Goal: Ask a question: Seek information or help from site administrators or community

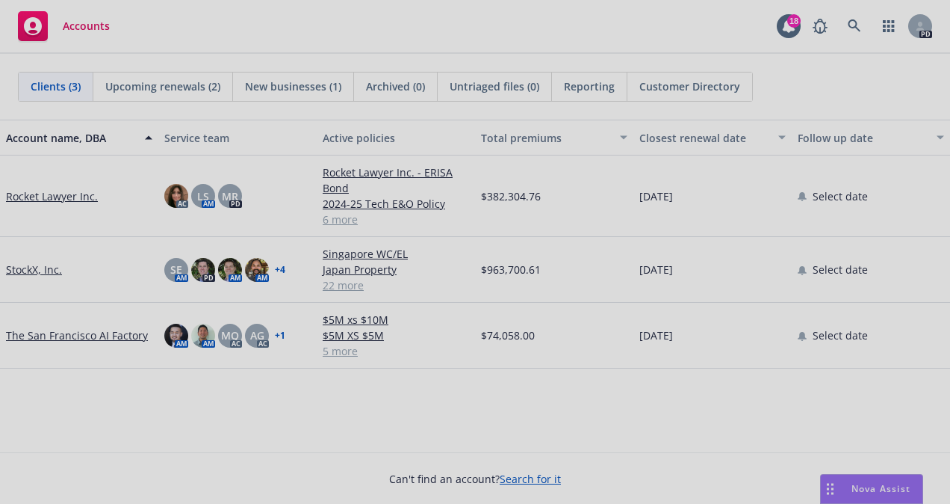
click at [861, 489] on div at bounding box center [475, 252] width 950 height 504
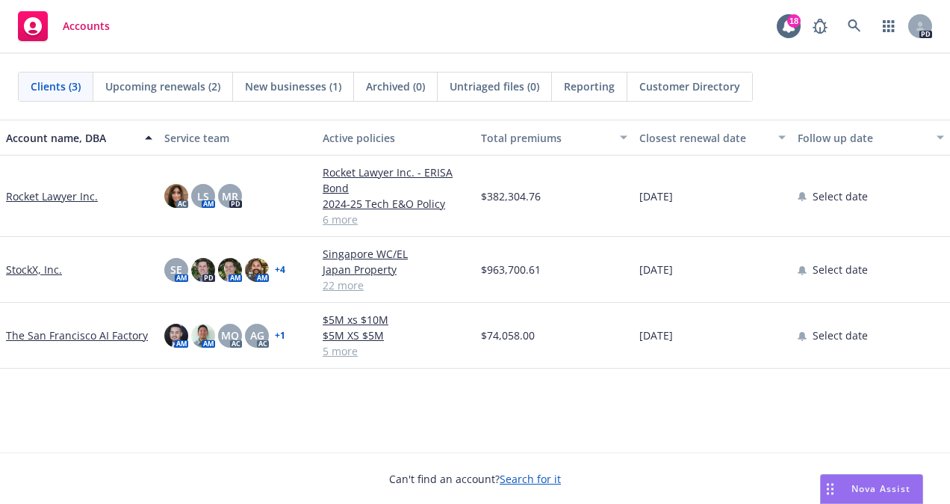
click at [853, 486] on span "Nova Assist" at bounding box center [881, 488] width 59 height 13
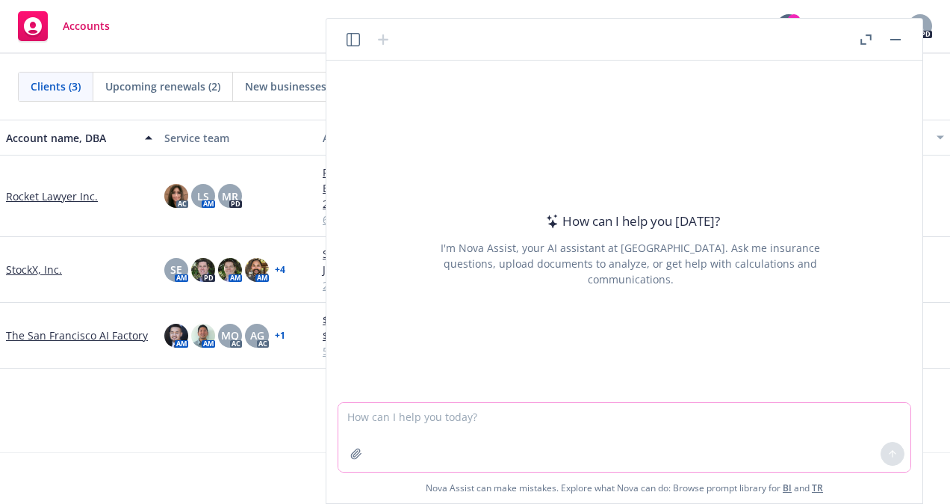
click at [381, 420] on textarea at bounding box center [624, 437] width 572 height 69
type textarea "What insurance lines does StockX purchase"
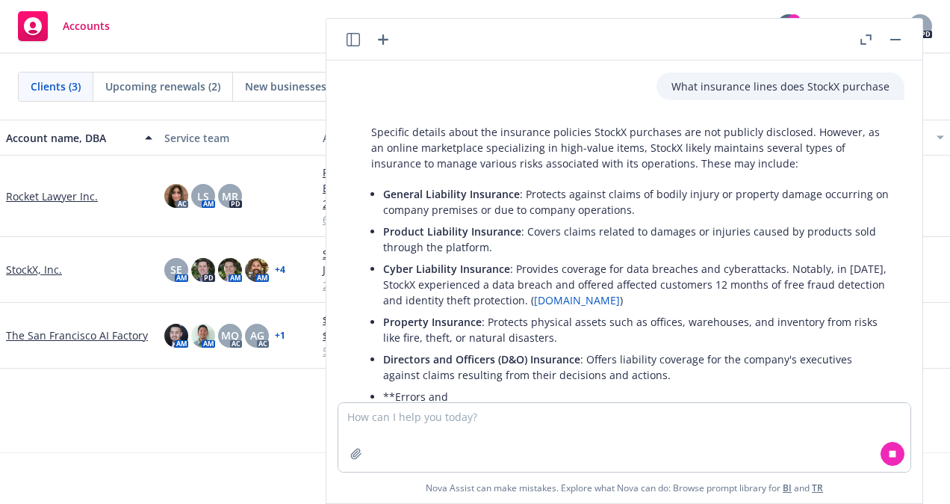
click at [22, 267] on link "StockX, Inc." at bounding box center [34, 269] width 56 height 16
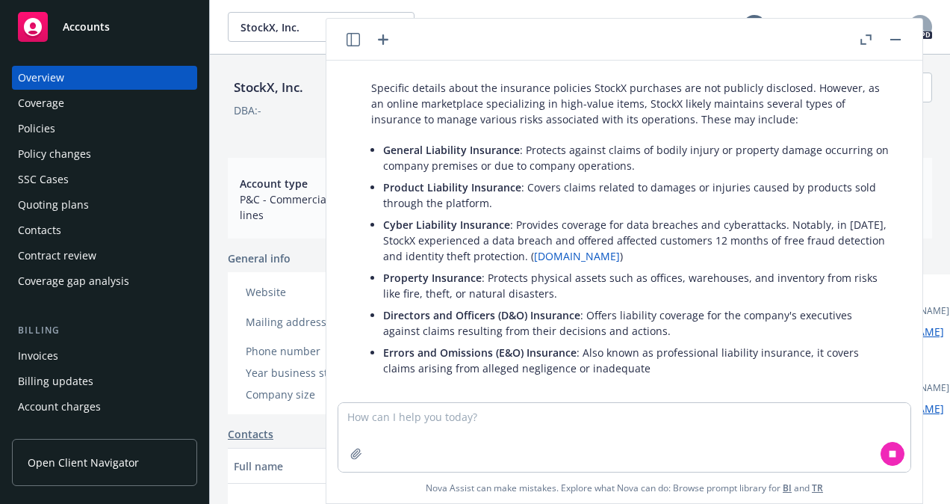
scroll to position [62, 0]
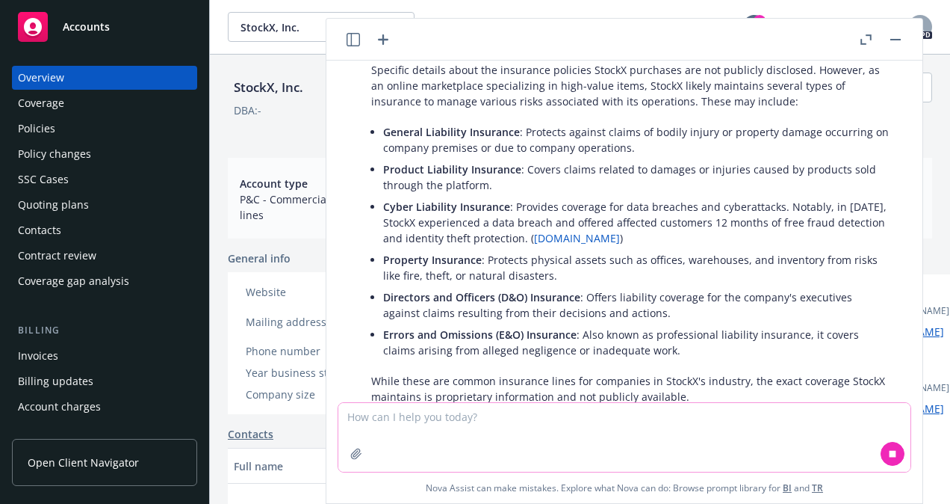
click at [383, 420] on textarea at bounding box center [624, 437] width 572 height 69
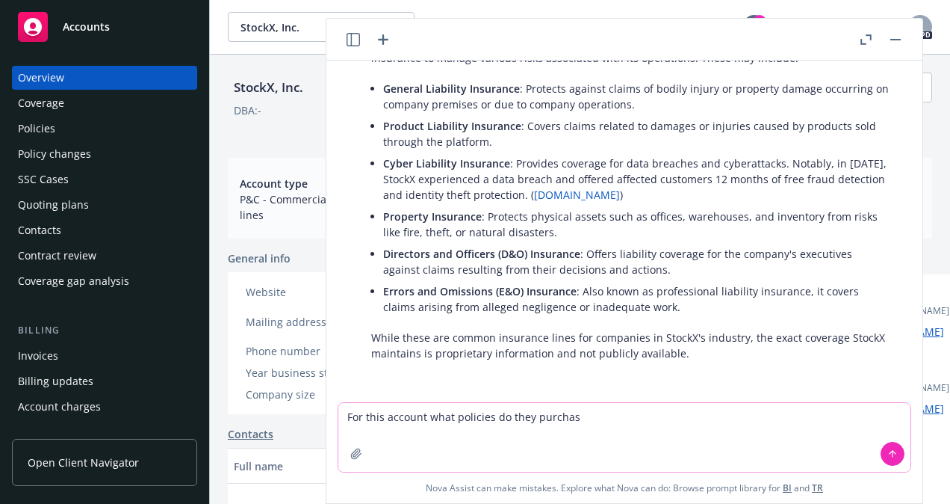
type textarea "For this account what policies do they purchase"
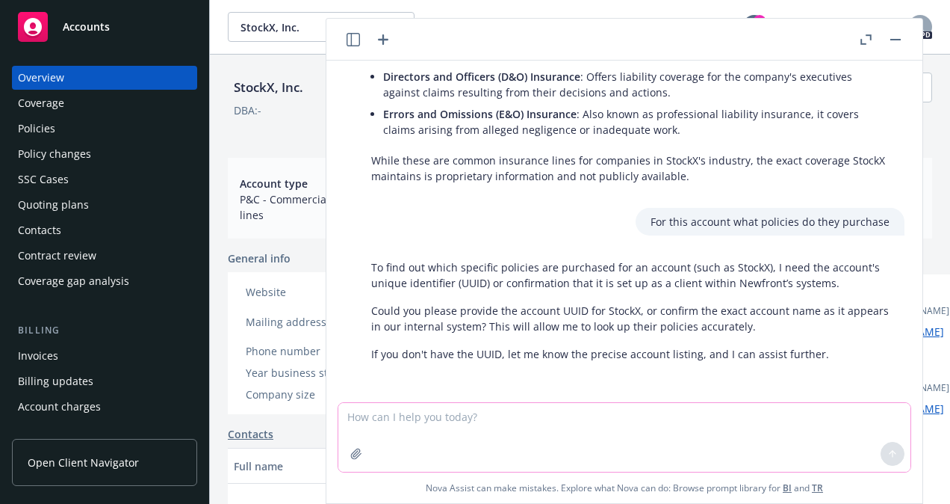
scroll to position [283, 0]
click at [902, 39] on button "button" at bounding box center [896, 40] width 18 height 18
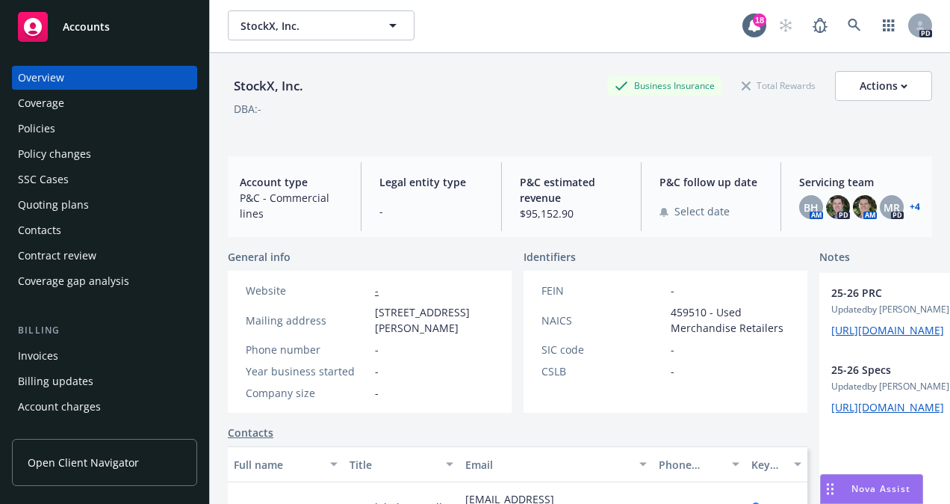
scroll to position [0, 0]
click at [852, 488] on span "Nova Assist" at bounding box center [881, 488] width 59 height 13
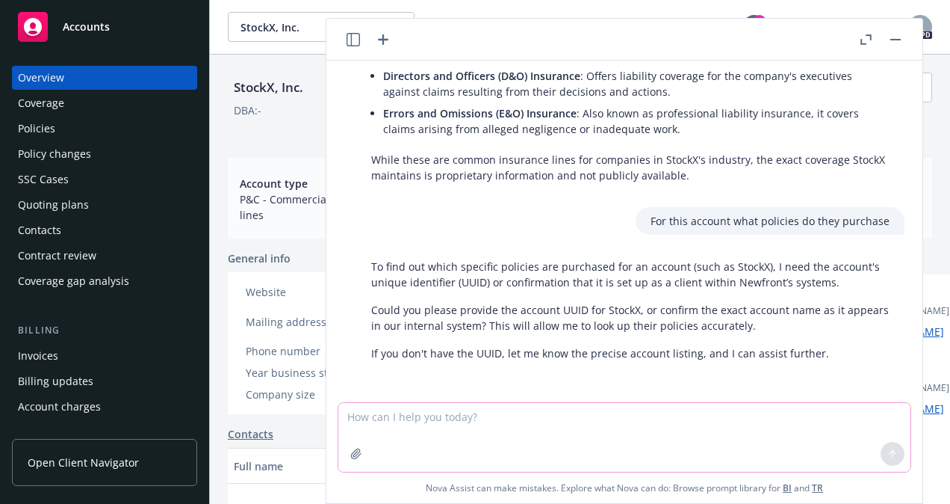
click at [401, 422] on textarea at bounding box center [624, 437] width 572 height 69
type textarea "How do I find the UUID number"
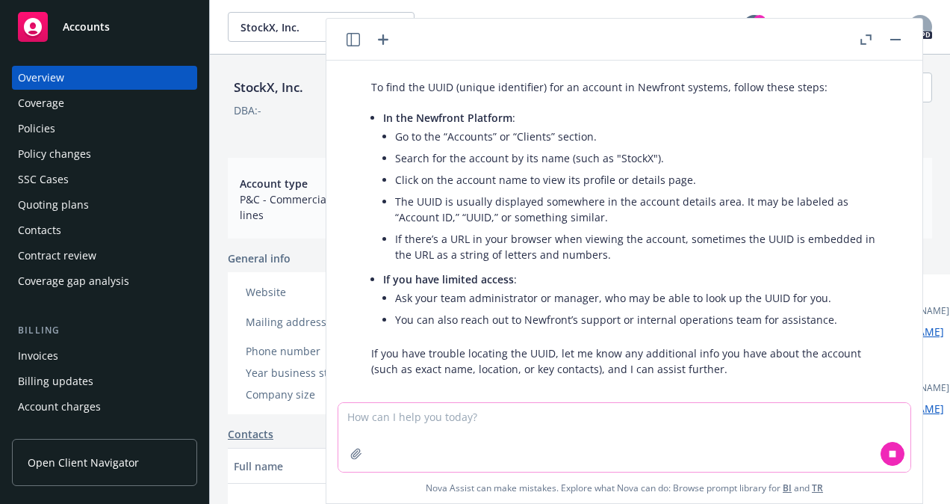
scroll to position [656, 0]
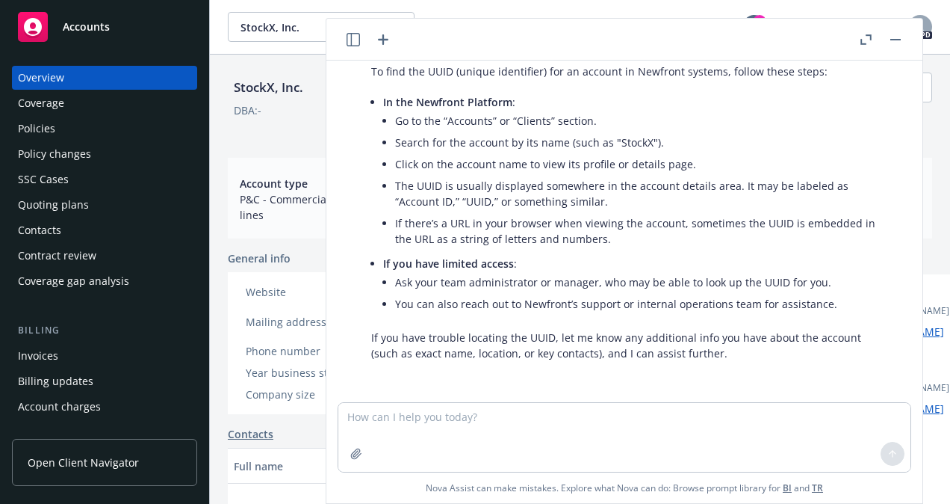
click at [899, 37] on button "button" at bounding box center [896, 40] width 18 height 18
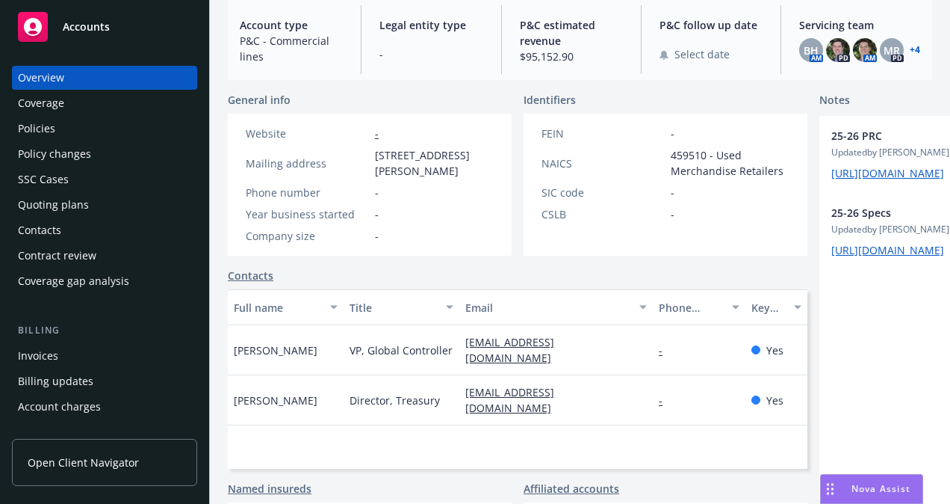
scroll to position [0, 0]
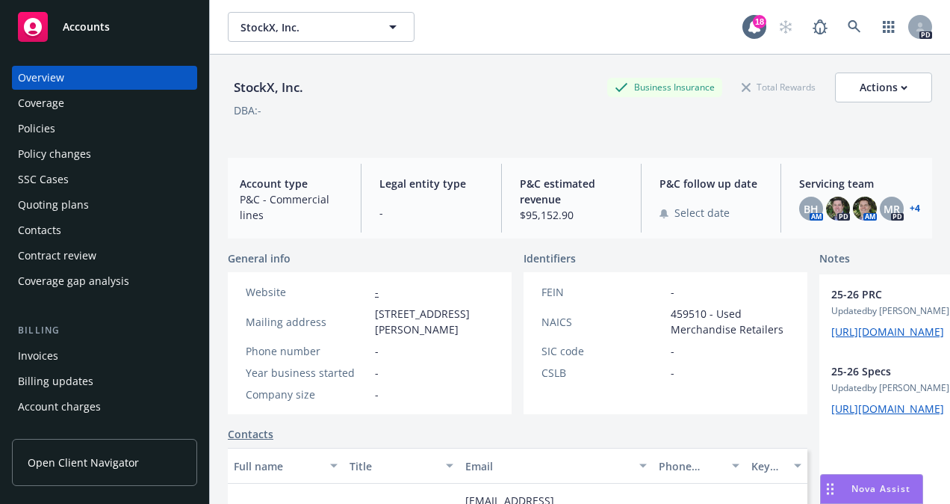
click at [48, 106] on div "Coverage" at bounding box center [41, 103] width 46 height 24
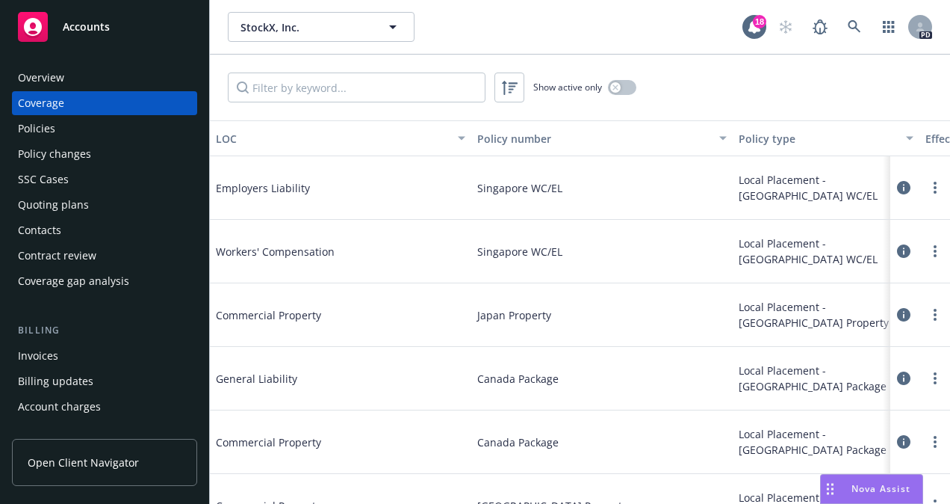
click at [858, 484] on span "Nova Assist" at bounding box center [881, 488] width 59 height 13
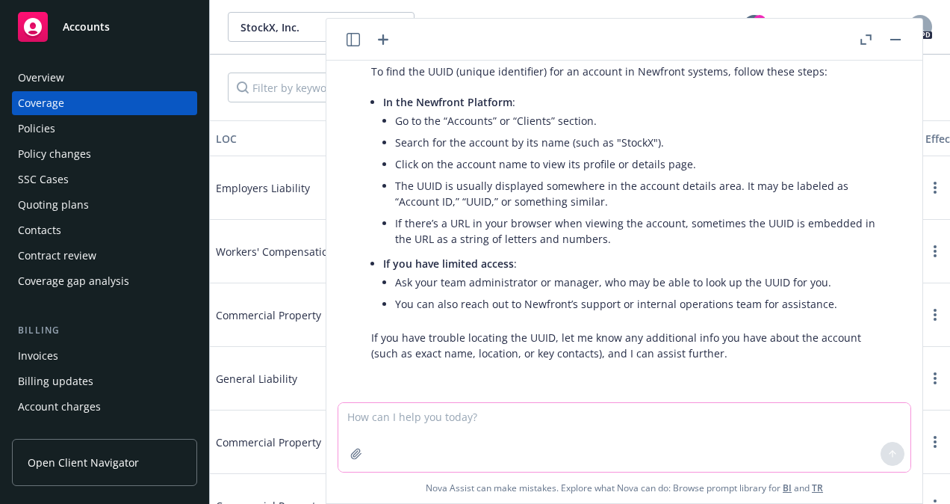
click at [429, 418] on textarea at bounding box center [624, 437] width 572 height 69
type textarea "Can you please list the policy numbers and names of carriers for StockX account"
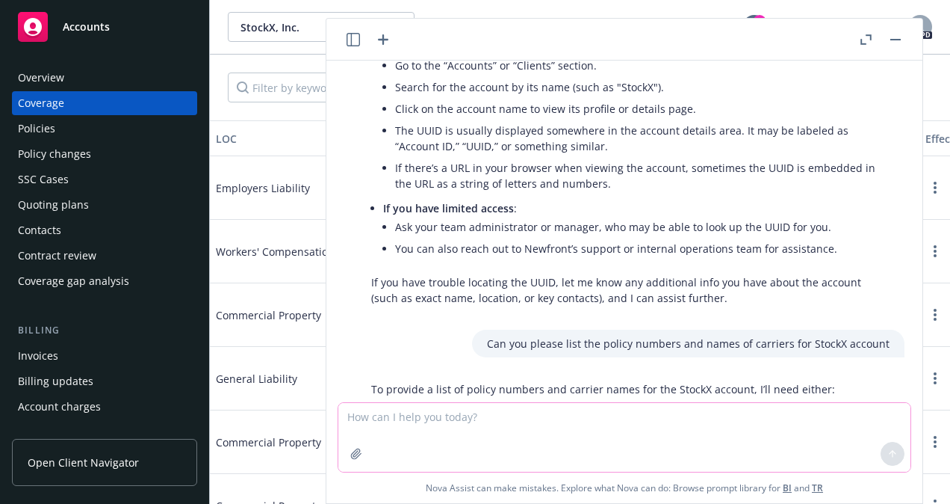
scroll to position [637, 0]
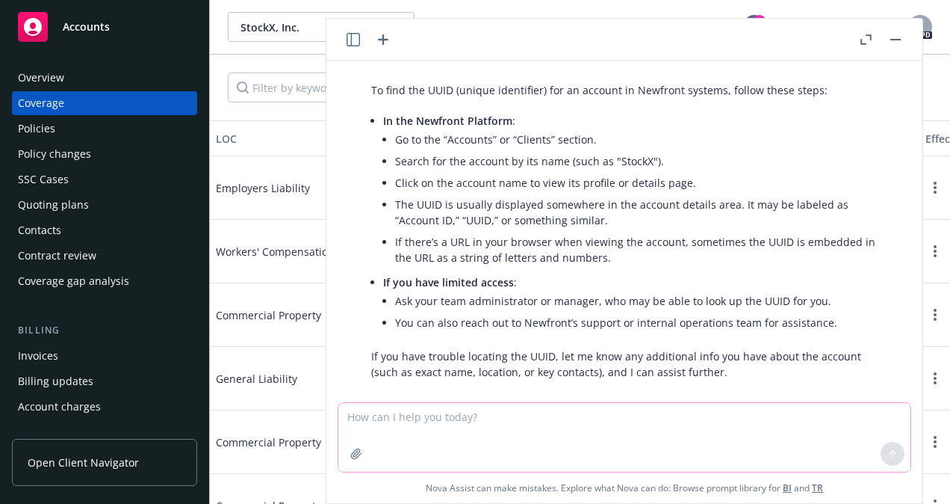
drag, startPoint x: 412, startPoint y: 422, endPoint x: 420, endPoint y: 426, distance: 8.4
click at [412, 422] on textarea at bounding box center [624, 437] width 572 height 69
type textarea "StockX, Inc."
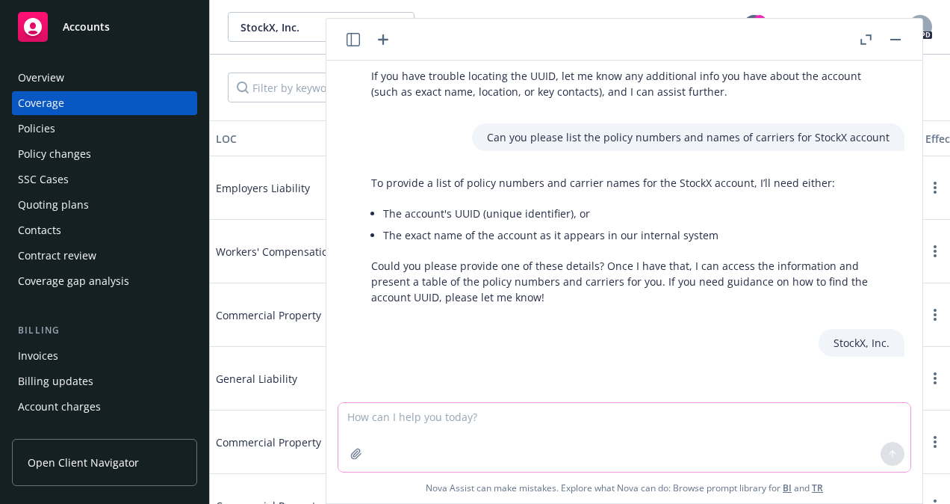
scroll to position [925, 0]
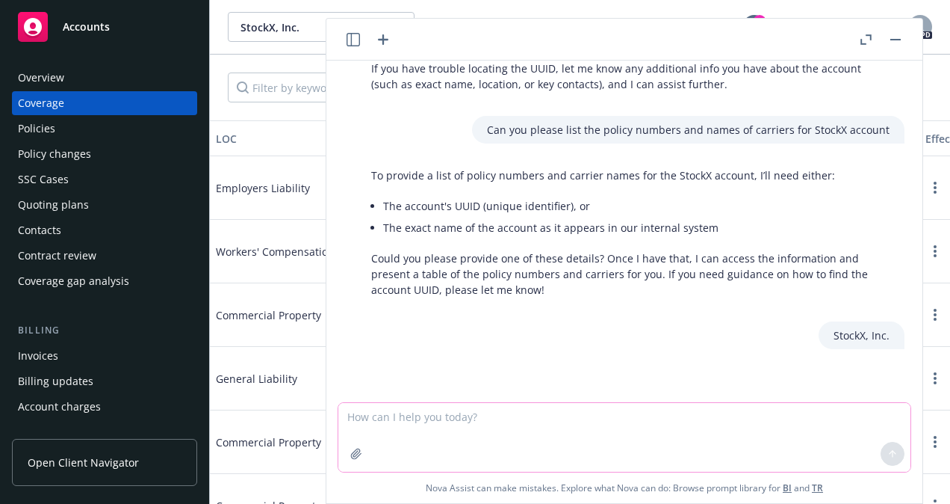
click at [433, 414] on textarea at bounding box center [624, 437] width 572 height 69
type textarea "W"
type textarea "Can you give me a list of the policies that StockX, Inc. buys"
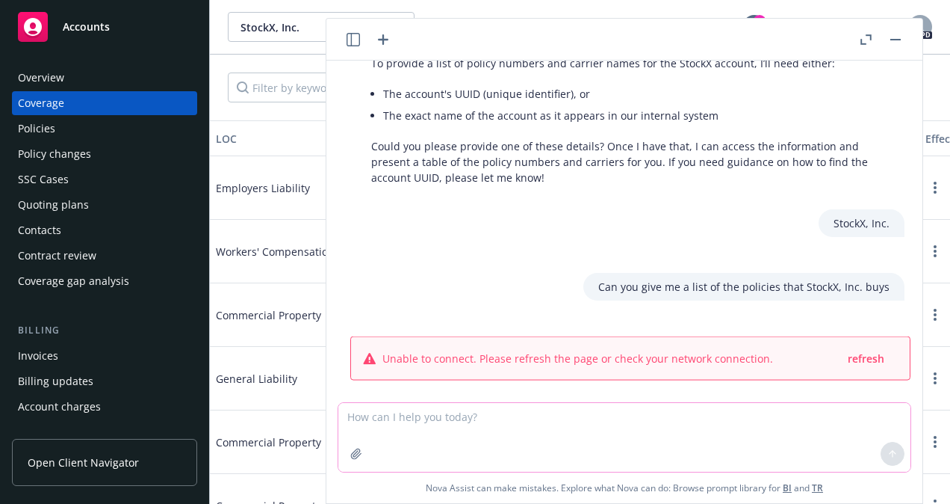
scroll to position [1050, 0]
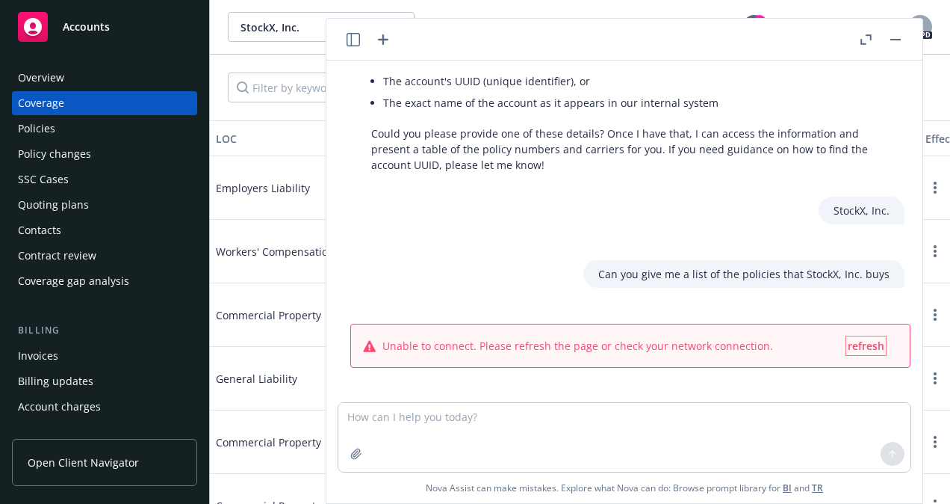
click at [856, 350] on span "refresh" at bounding box center [866, 345] width 37 height 14
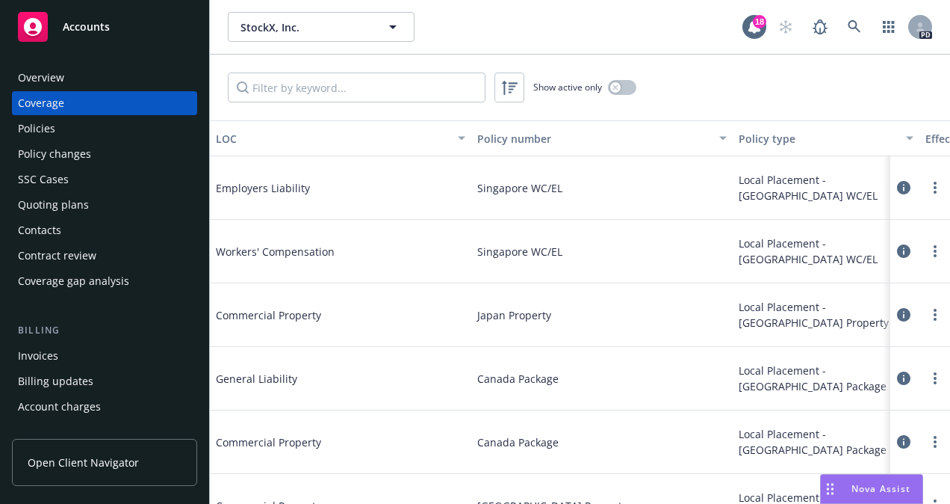
click at [858, 481] on div "Nova Assist" at bounding box center [872, 488] width 102 height 28
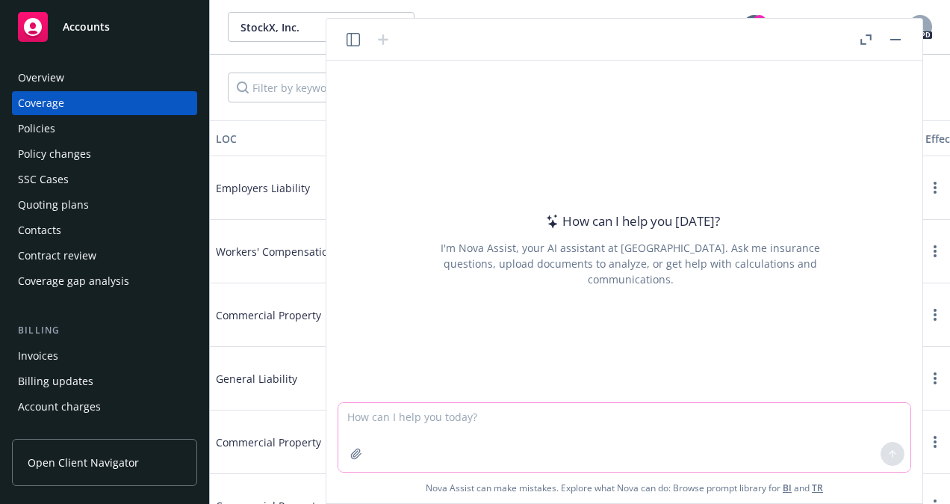
click at [398, 416] on textarea at bounding box center [624, 437] width 572 height 69
type textarea "Can you please give me a list of the policies that StockX, Inc. buys"
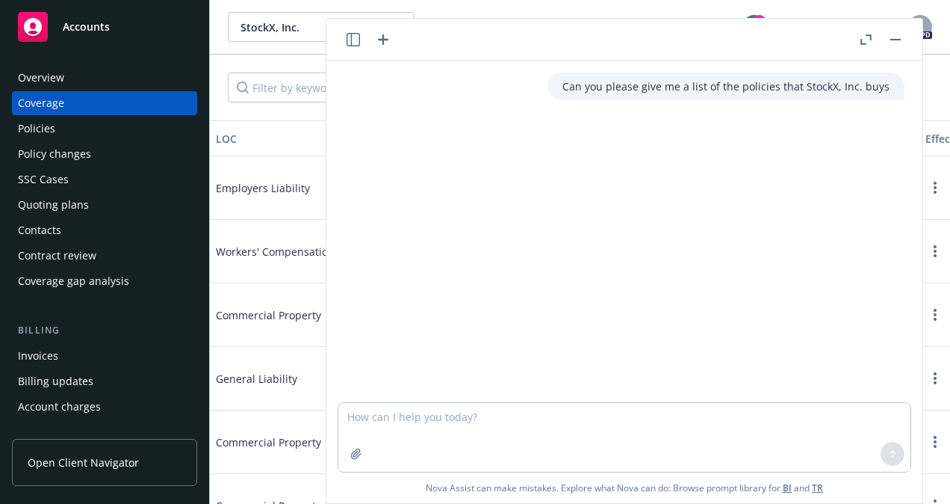
click at [893, 39] on rect "button" at bounding box center [896, 39] width 10 height 1
